Goal: Task Accomplishment & Management: Use online tool/utility

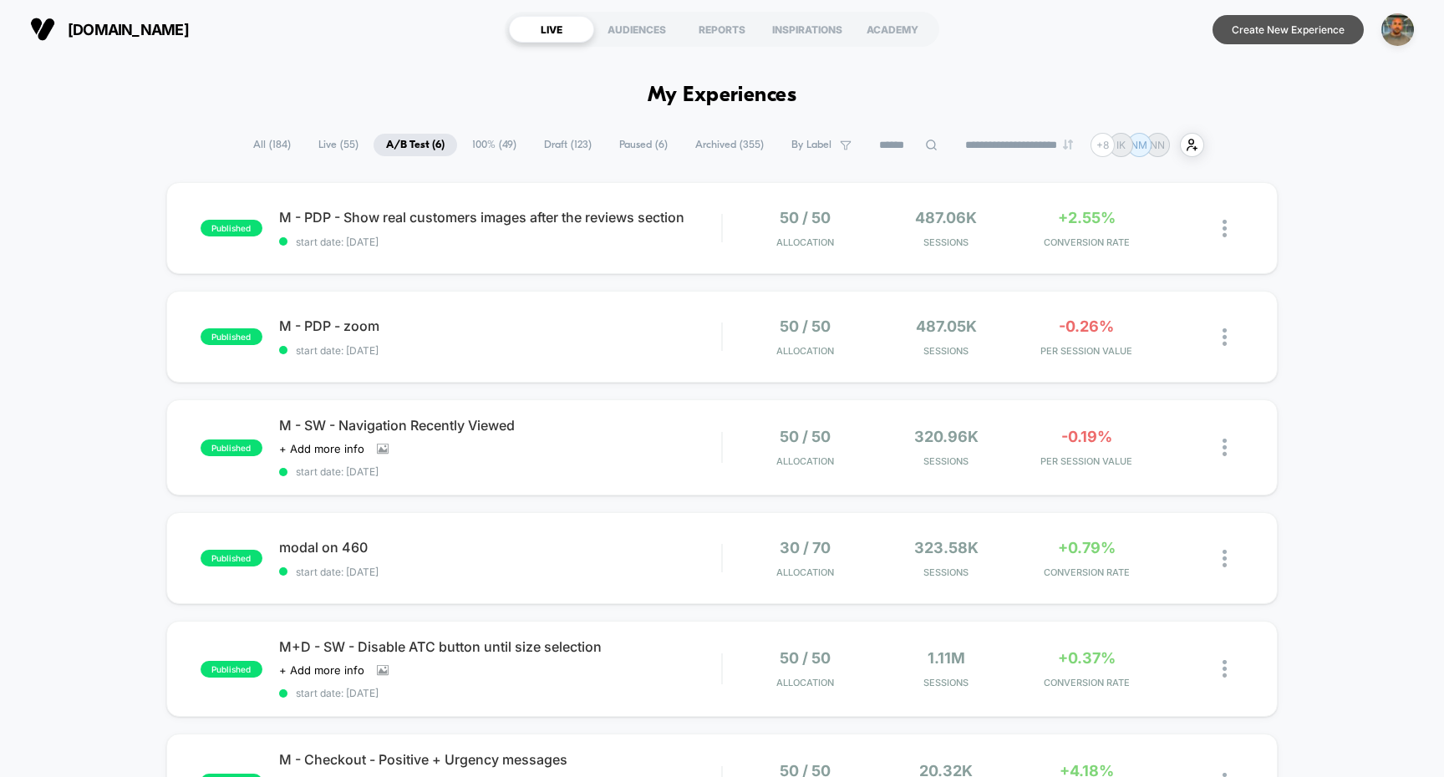
click at [1263, 35] on button "Create New Experience" at bounding box center [1287, 29] width 151 height 29
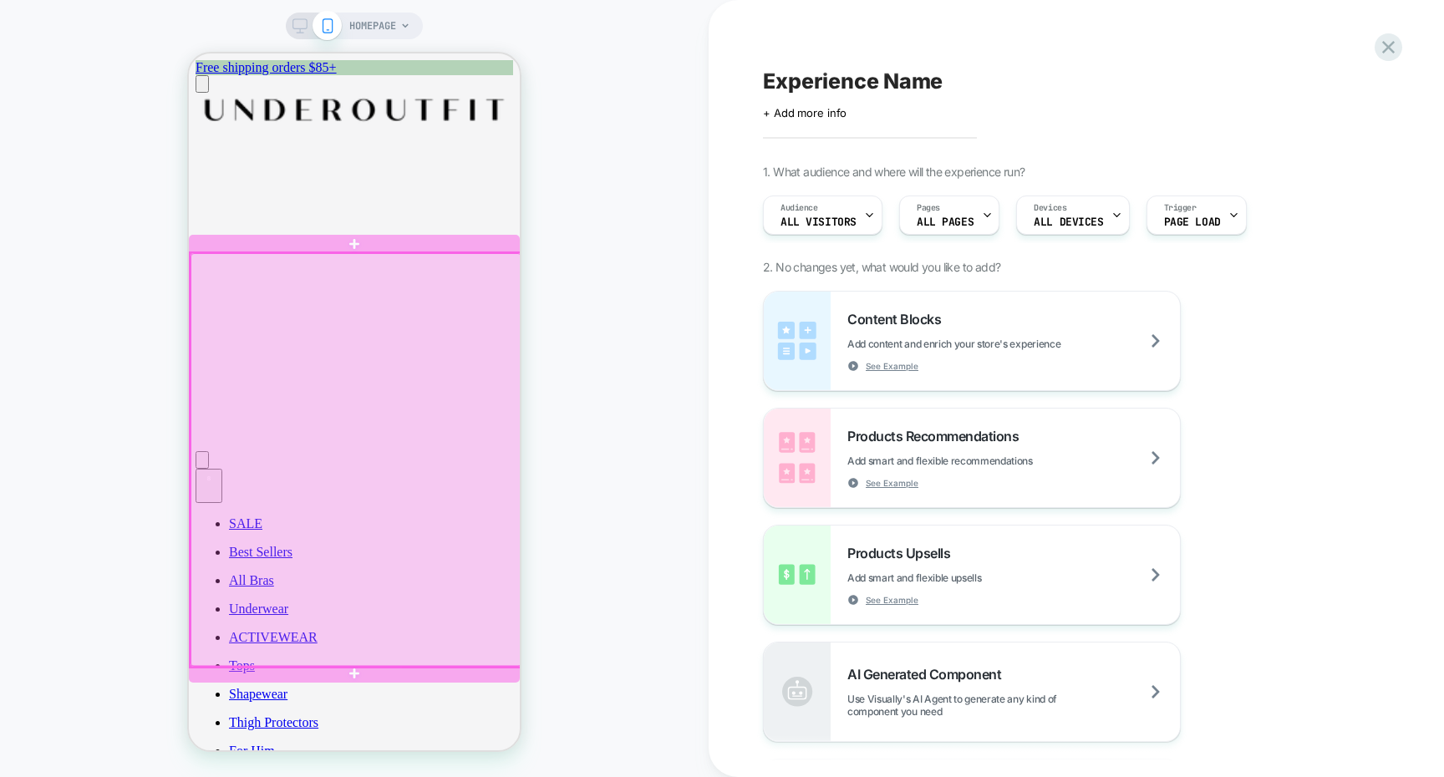
click at [491, 293] on div at bounding box center [356, 460] width 331 height 414
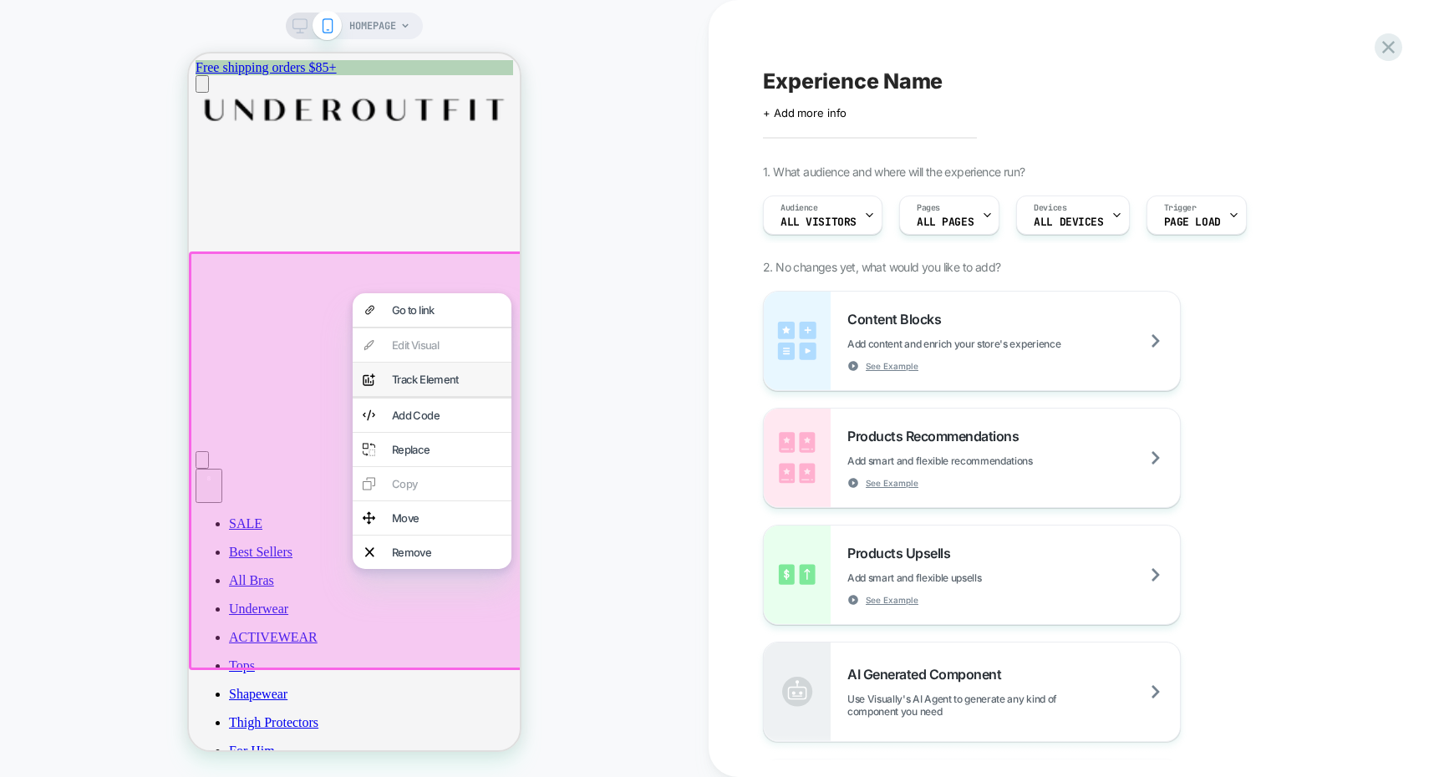
click at [466, 386] on div "Track Element" at bounding box center [446, 379] width 109 height 13
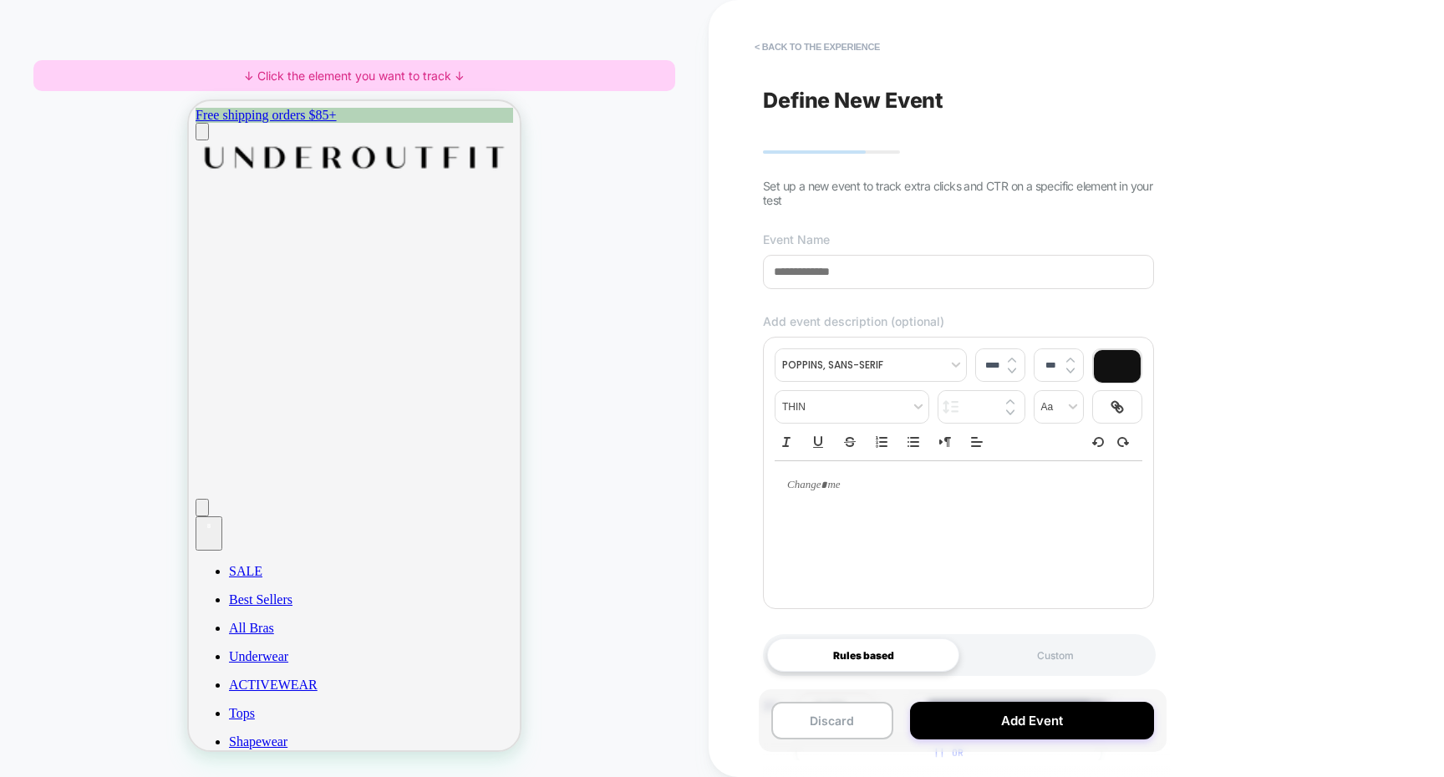
scroll to position [136, 0]
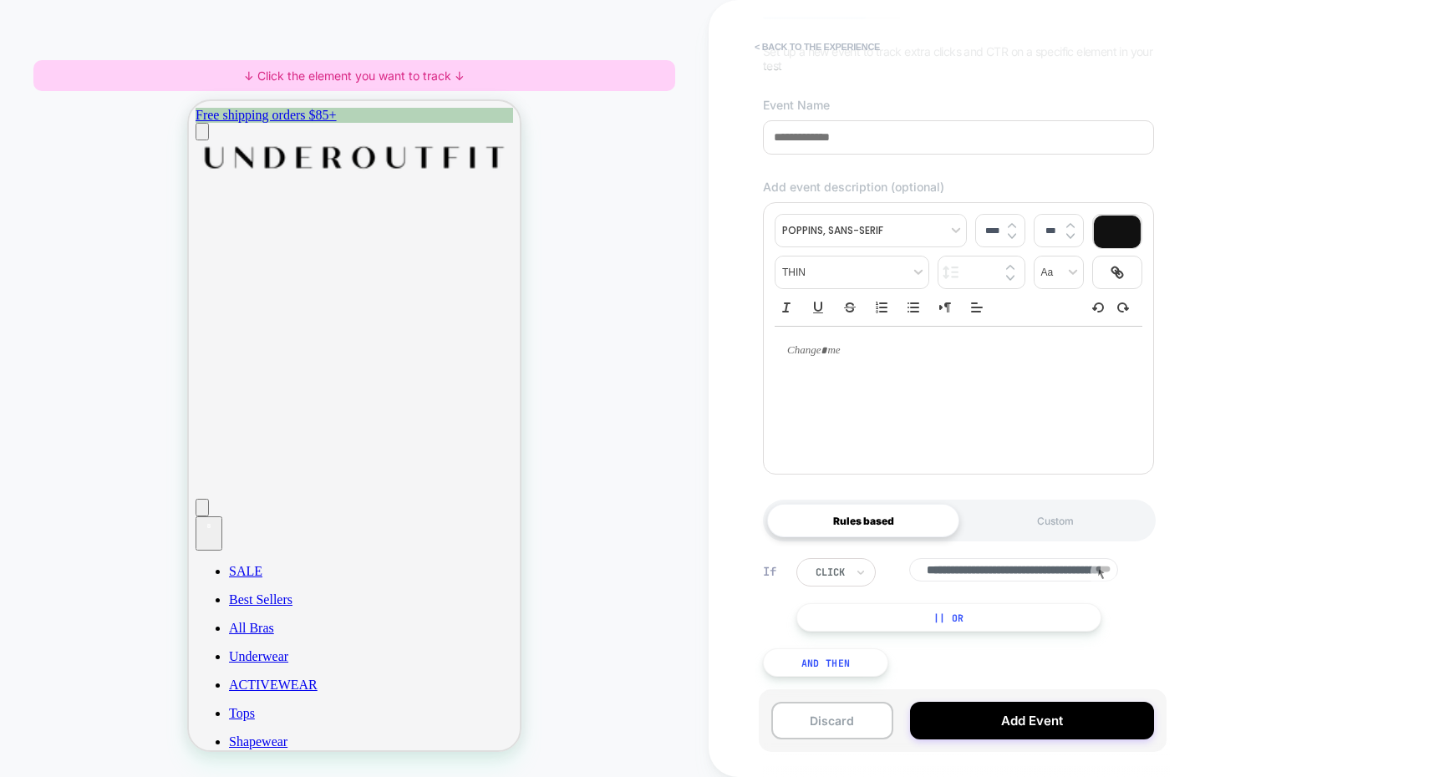
click at [799, 50] on button "< back to the experience" at bounding box center [817, 46] width 142 height 27
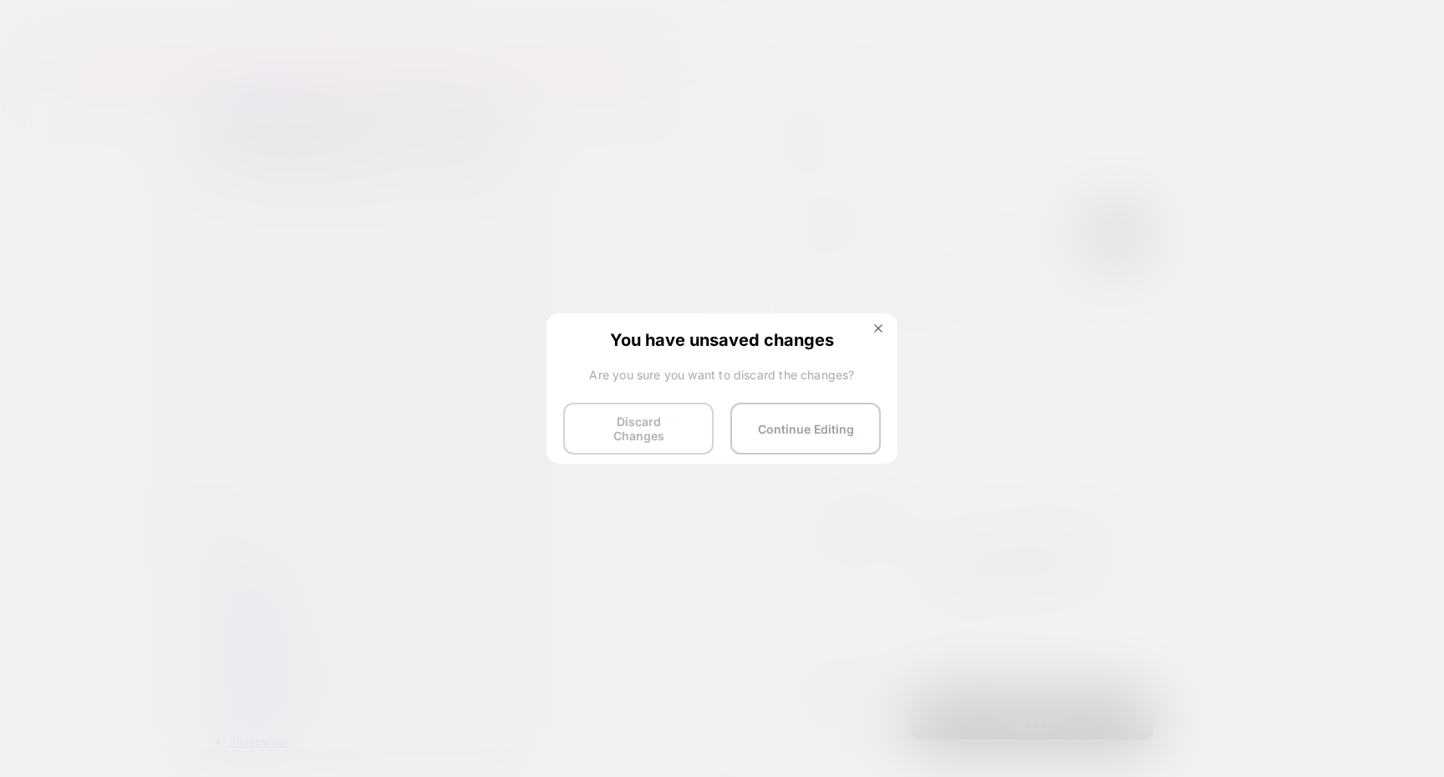
click at [666, 429] on button "Discard Changes" at bounding box center [638, 429] width 150 height 52
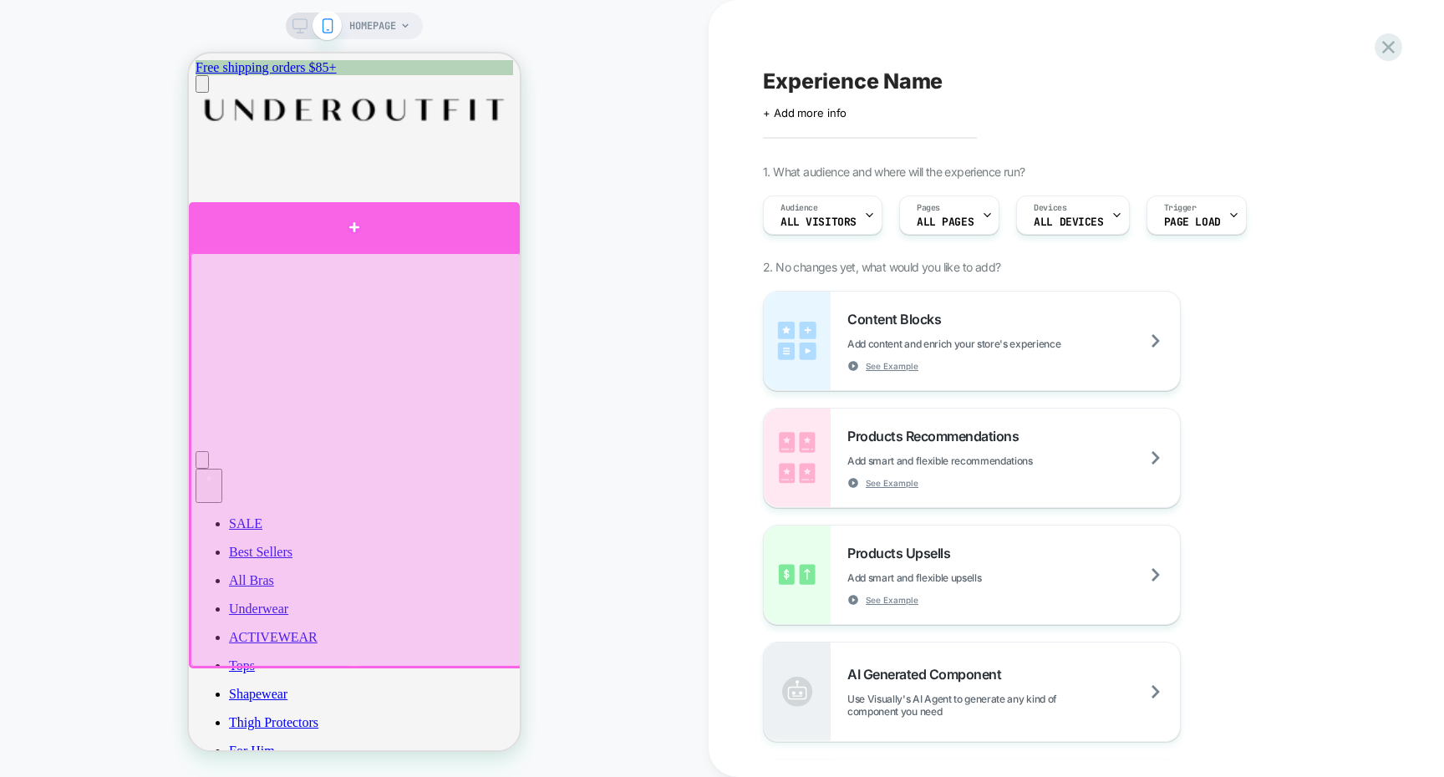
click at [462, 246] on div at bounding box center [354, 226] width 331 height 49
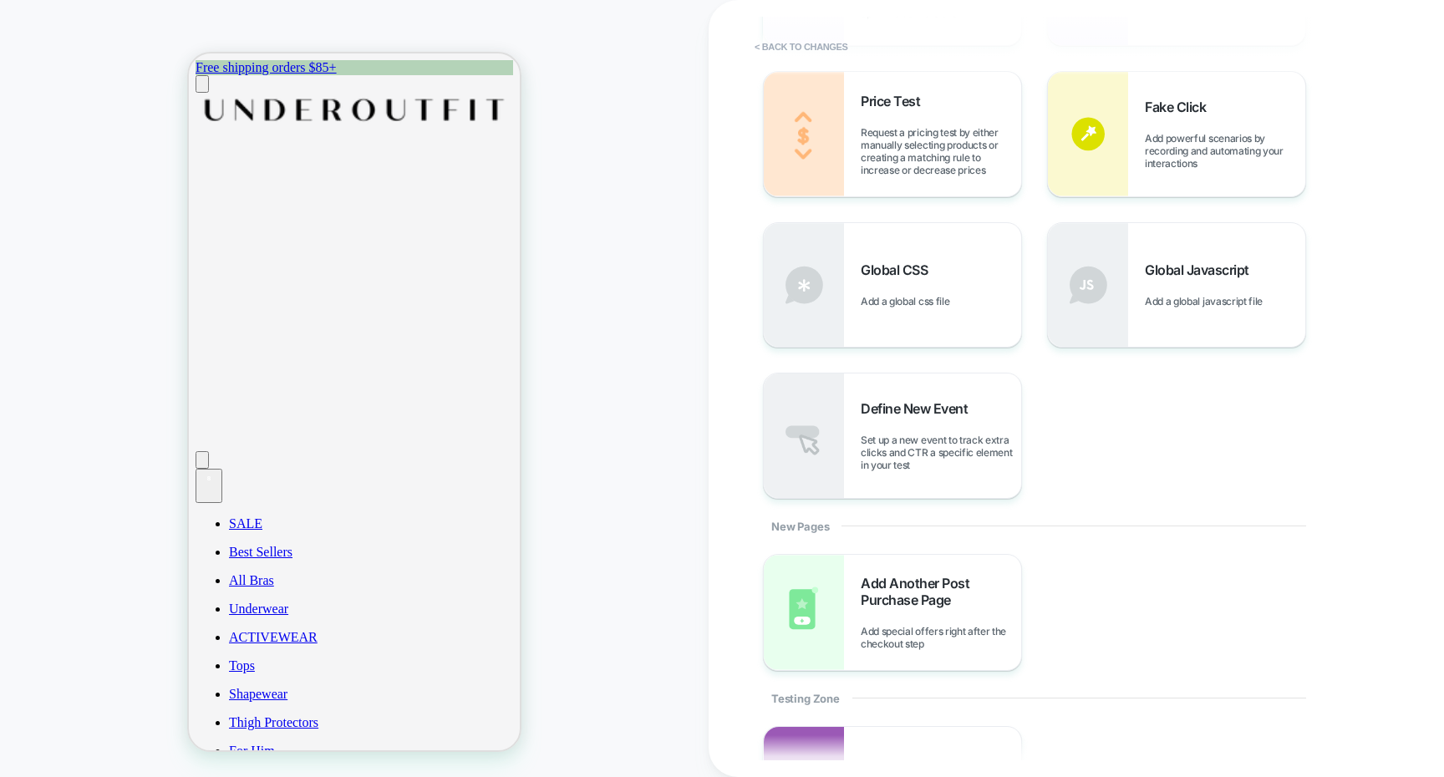
scroll to position [675, 0]
click at [960, 467] on span "Set up a new event to track extra clicks and CTR a specific element in your test" at bounding box center [941, 450] width 160 height 38
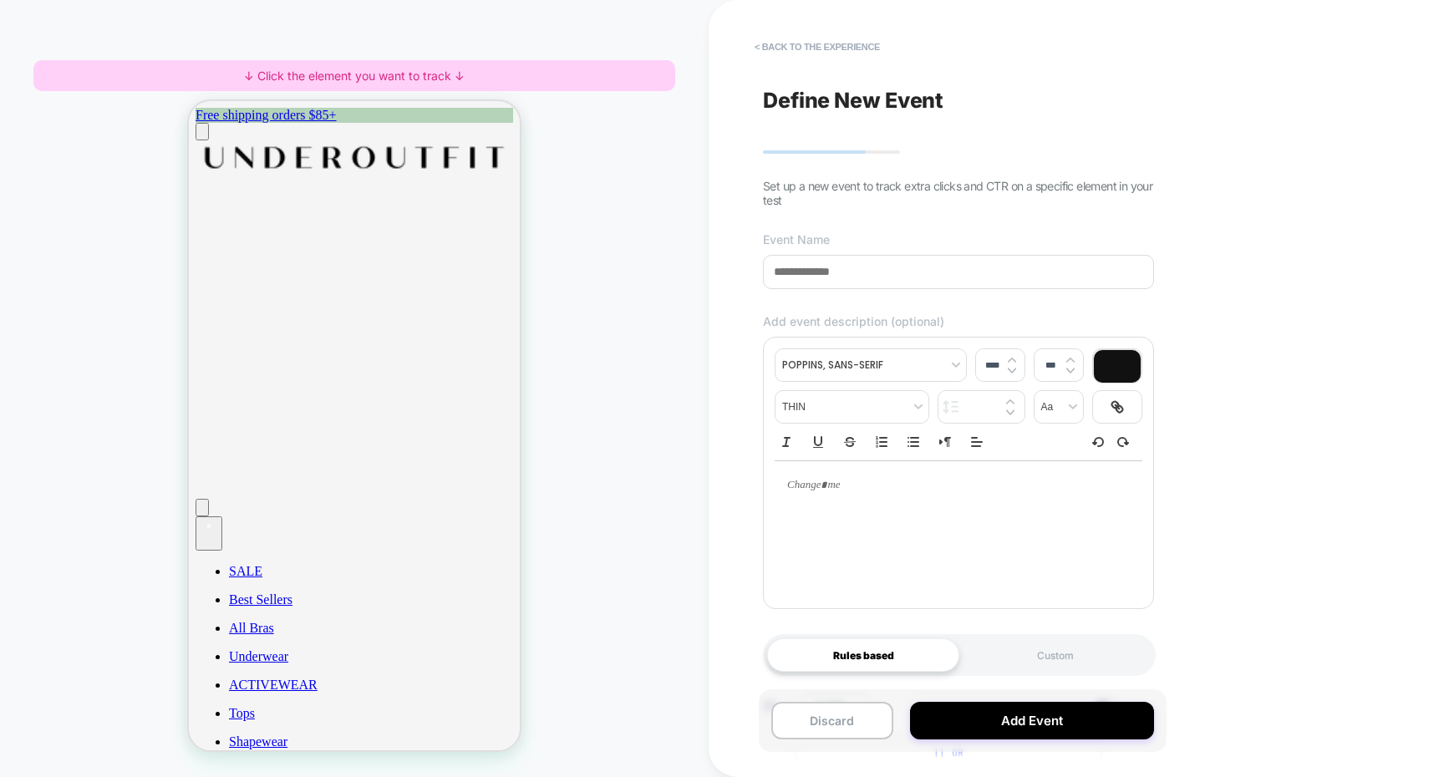
scroll to position [136, 0]
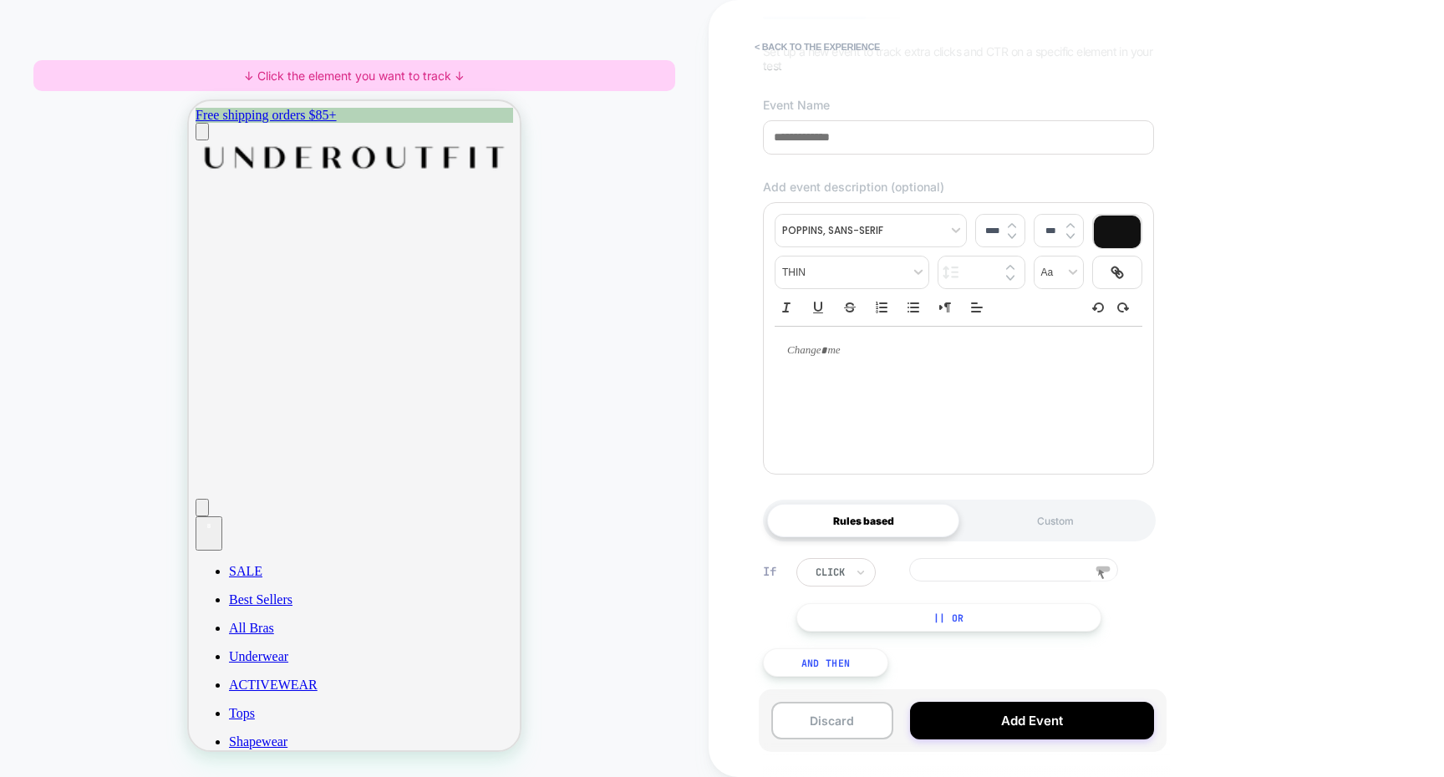
click at [1049, 575] on input at bounding box center [1013, 569] width 209 height 23
click at [1110, 572] on icon at bounding box center [1102, 574] width 25 height 25
click at [1103, 571] on rect at bounding box center [1103, 570] width 14 height 6
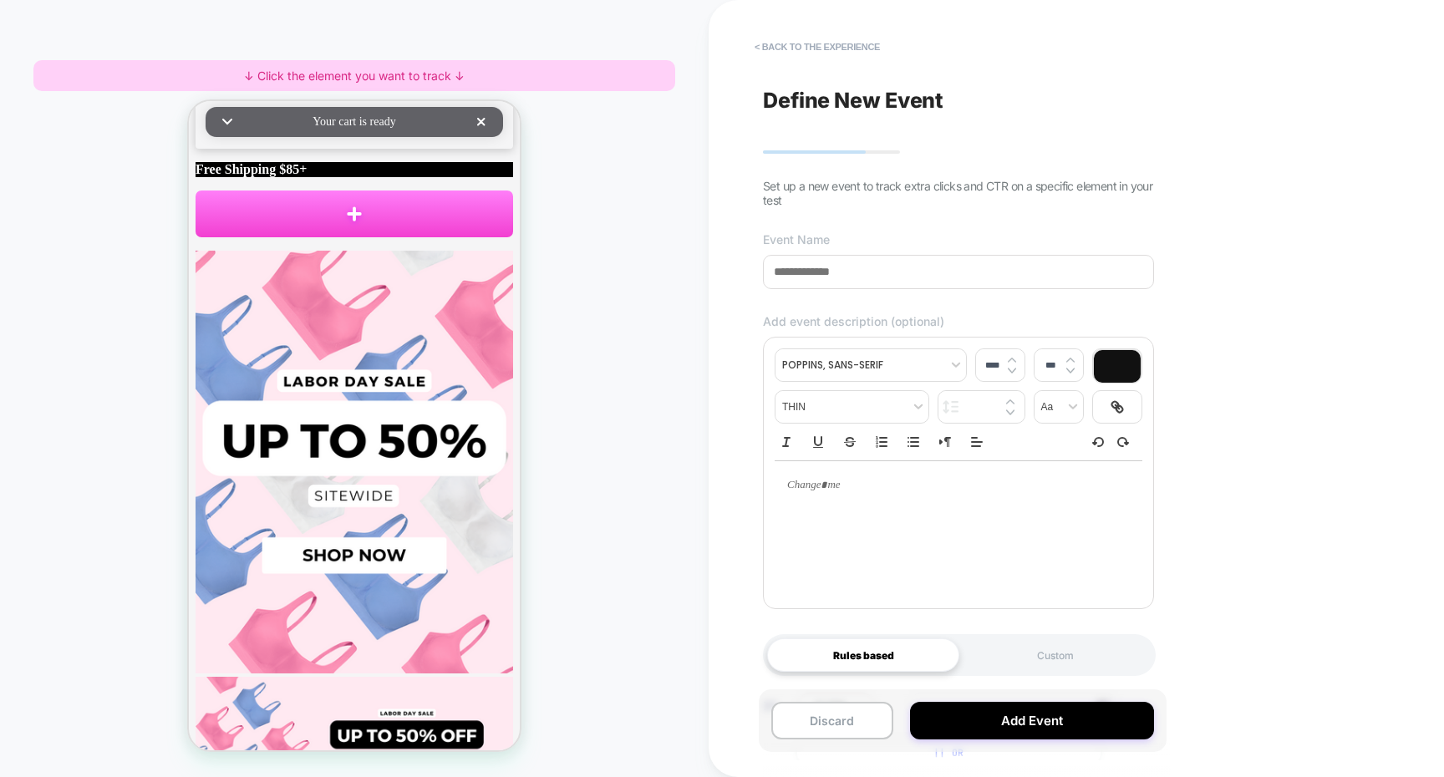
scroll to position [0, 0]
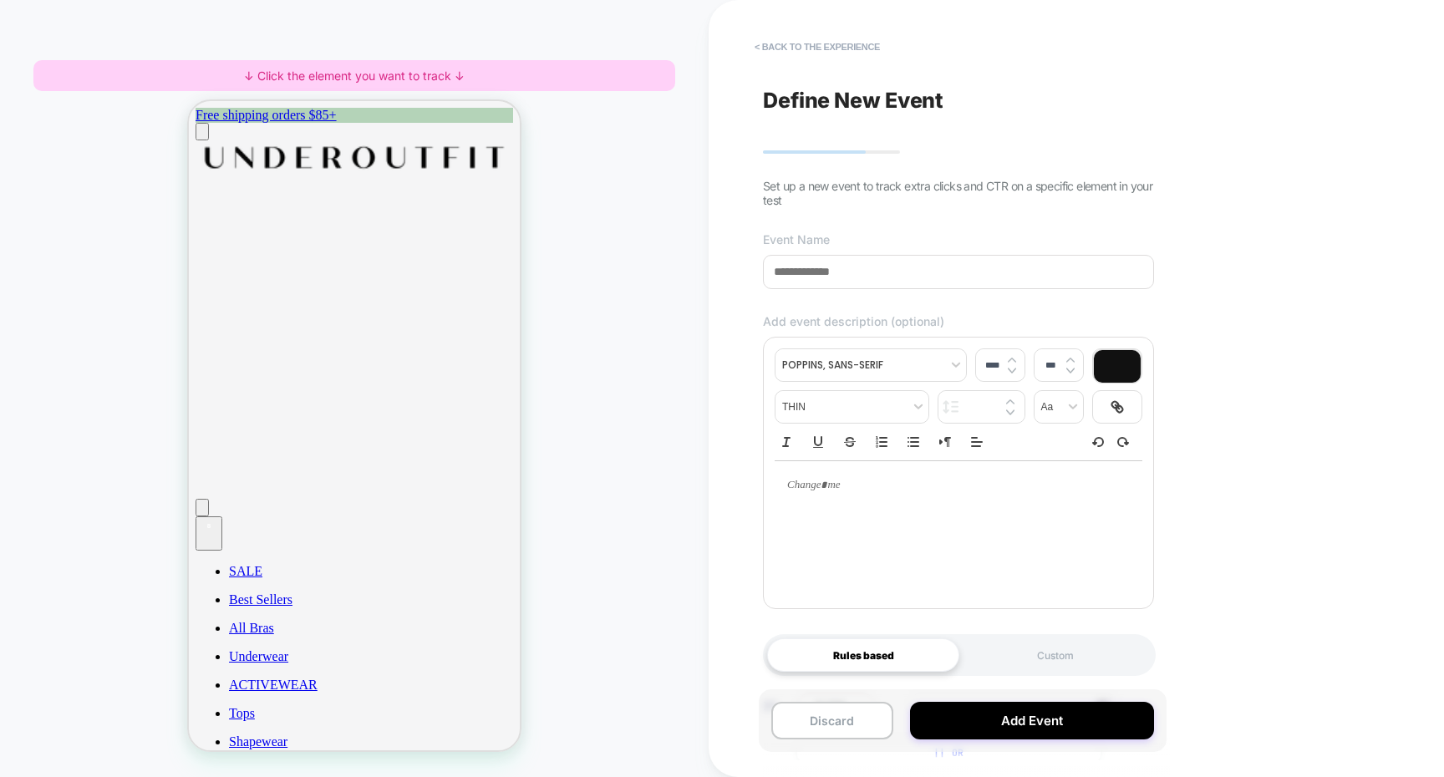
click at [884, 189] on span "Set up a new event to track extra clicks and CTR on a specific element in your …" at bounding box center [957, 193] width 389 height 28
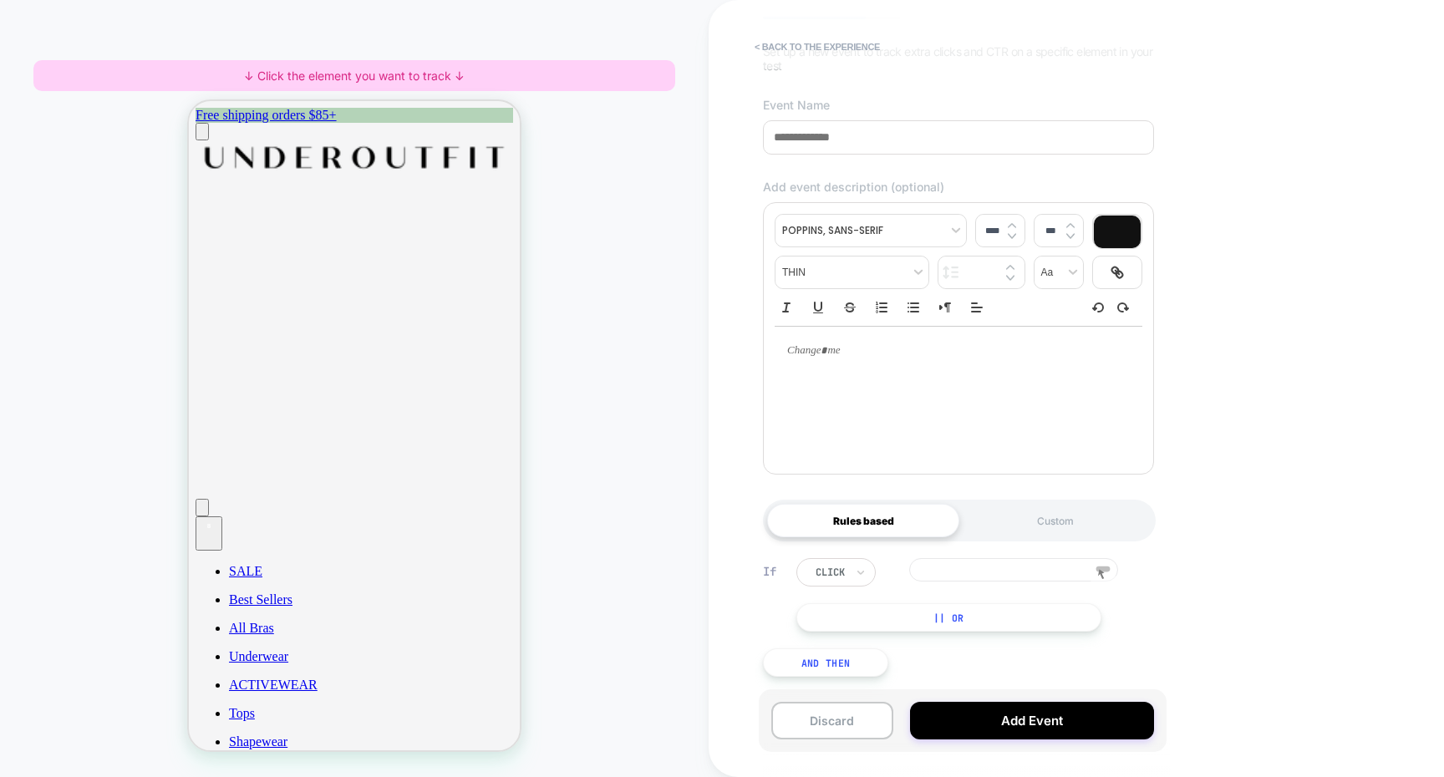
click at [1108, 577] on icon at bounding box center [1102, 574] width 25 height 25
click at [1017, 574] on input at bounding box center [1013, 569] width 209 height 23
type input "*******"
click at [1131, 599] on div "click ******* || Or" at bounding box center [971, 595] width 350 height 74
click at [1108, 578] on icon at bounding box center [1102, 574] width 25 height 25
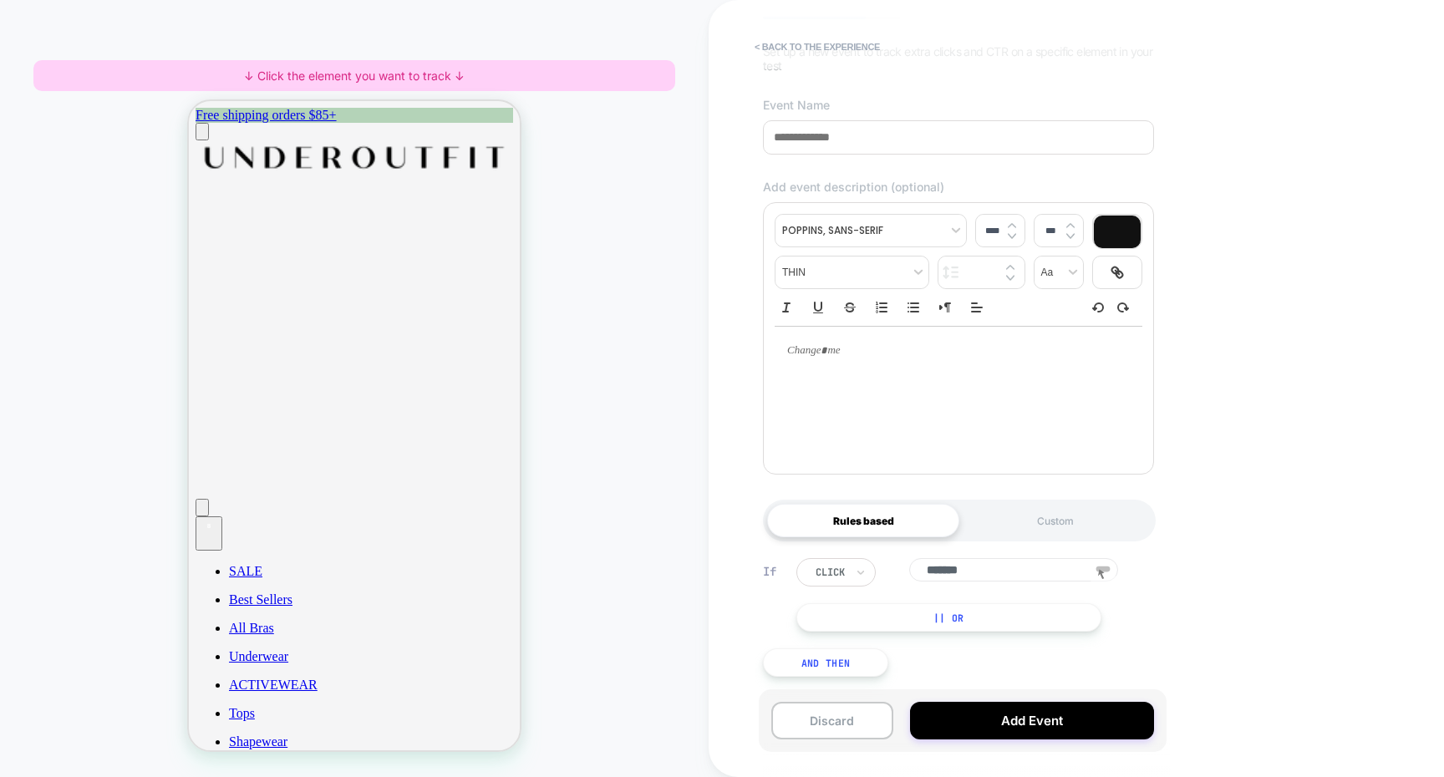
click at [967, 618] on button "|| Or" at bounding box center [948, 617] width 305 height 28
